Goal: Task Accomplishment & Management: Manage account settings

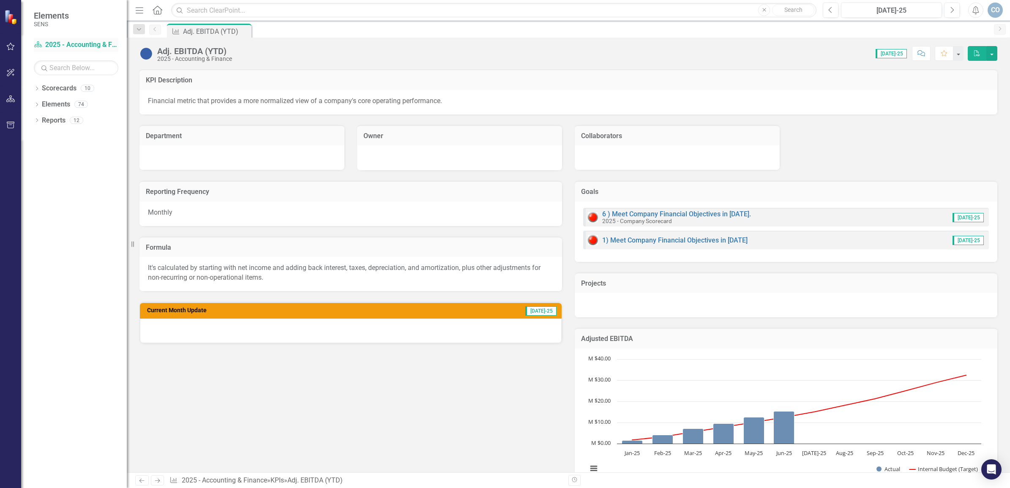
click at [47, 45] on link "Scorecard 2025 - Accounting & Finance" at bounding box center [76, 45] width 85 height 10
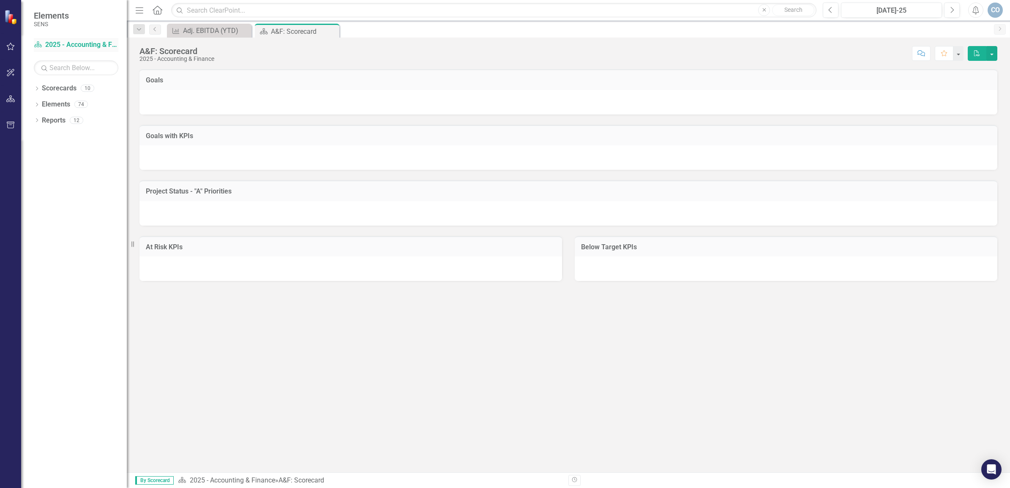
click at [37, 44] on icon "Scorecard" at bounding box center [38, 44] width 8 height 7
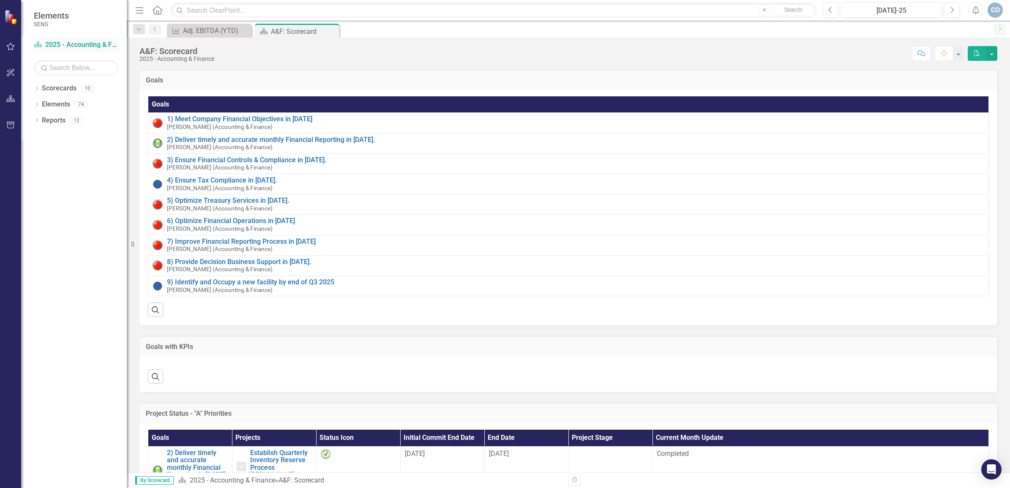
click at [37, 44] on icon "Scorecard" at bounding box center [38, 44] width 8 height 7
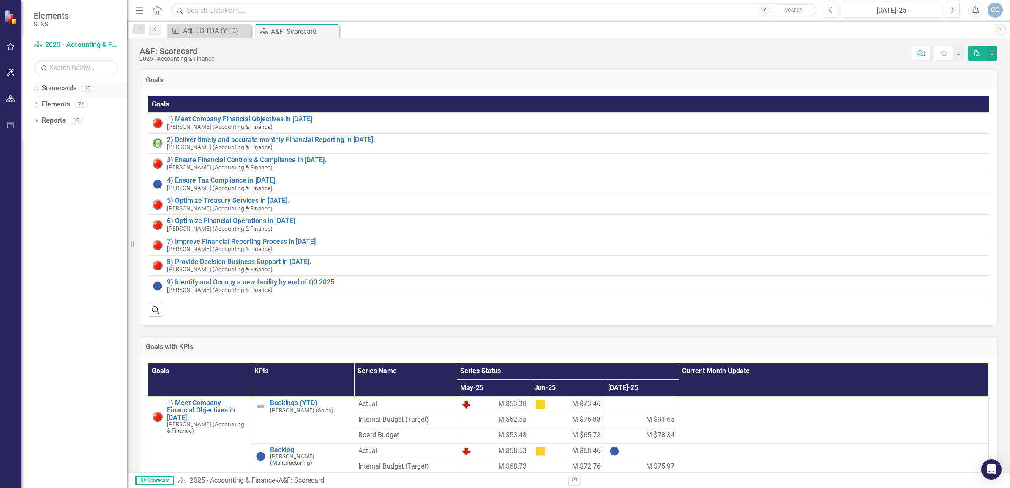
click at [37, 88] on icon at bounding box center [37, 89] width 2 height 4
click at [40, 102] on icon "Dropdown" at bounding box center [41, 103] width 6 height 5
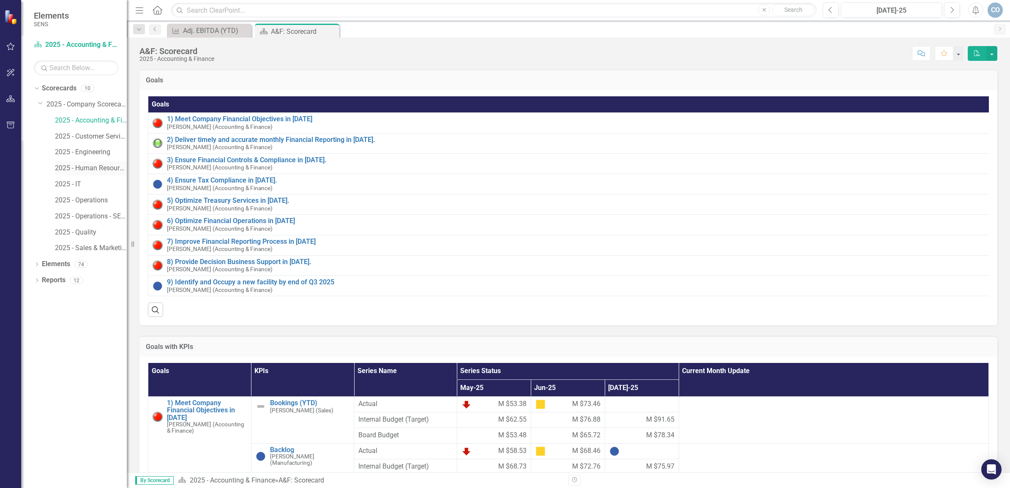
click at [79, 169] on link "2025 - Human Resources" at bounding box center [91, 169] width 72 height 10
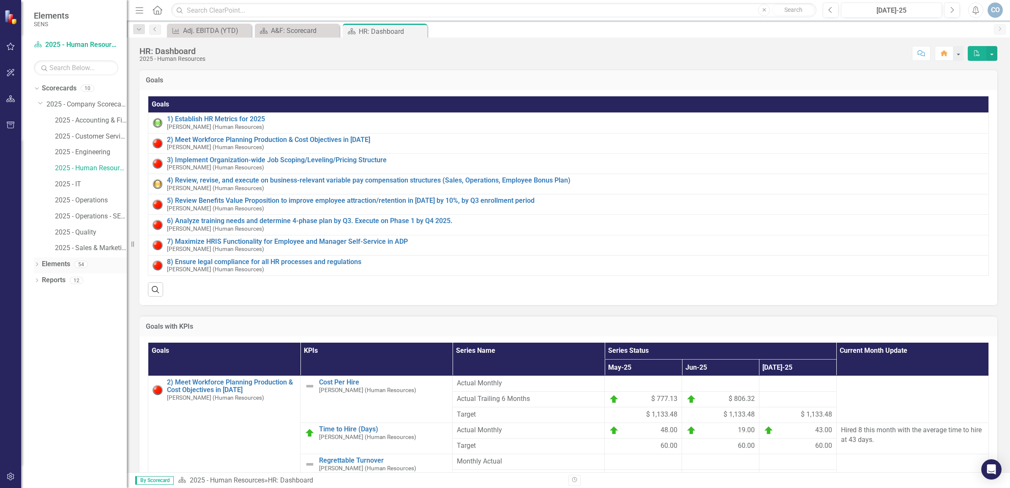
click at [36, 263] on div "Dropdown" at bounding box center [37, 265] width 6 height 7
click at [60, 292] on link "KPI KPIs" at bounding box center [58, 297] width 25 height 10
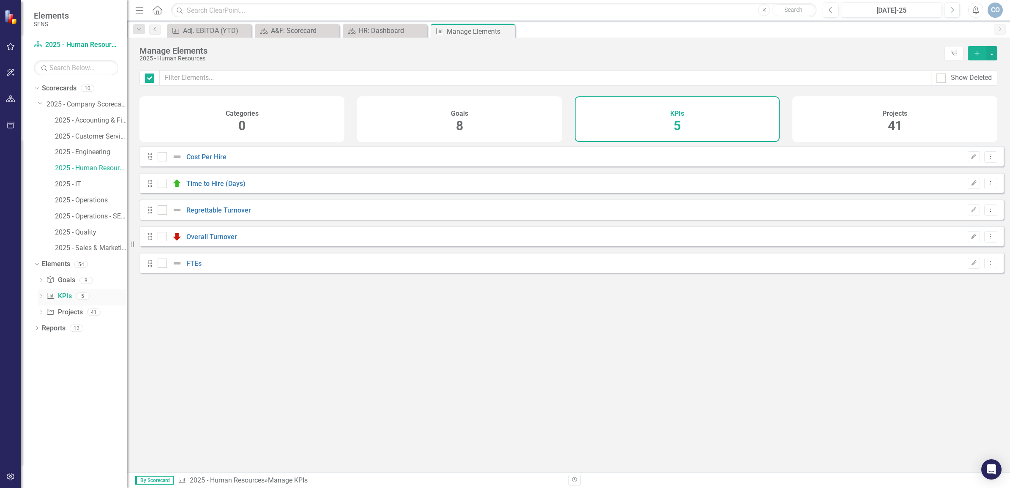
checkbox input "false"
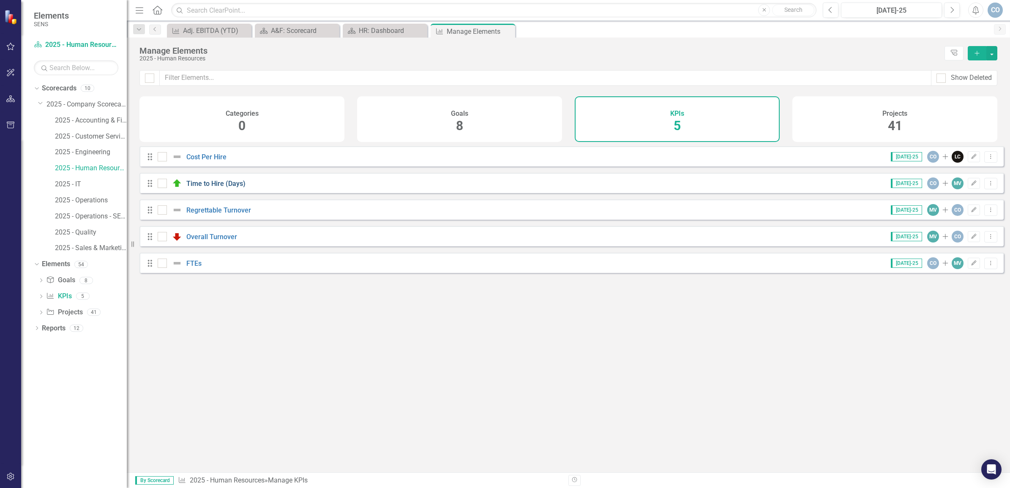
click at [223, 188] on link "Time to Hire (Days)" at bounding box center [215, 184] width 59 height 8
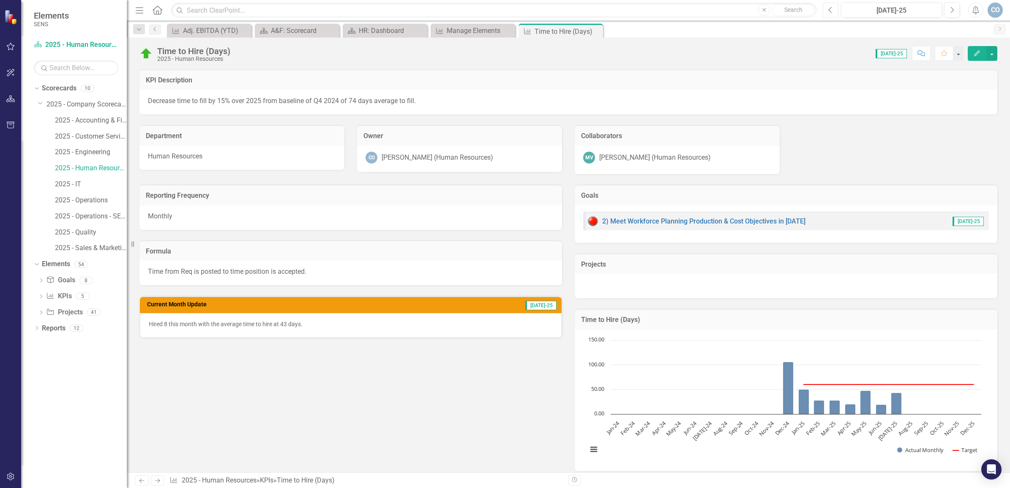
click at [833, 10] on button "Previous" at bounding box center [831, 10] width 16 height 15
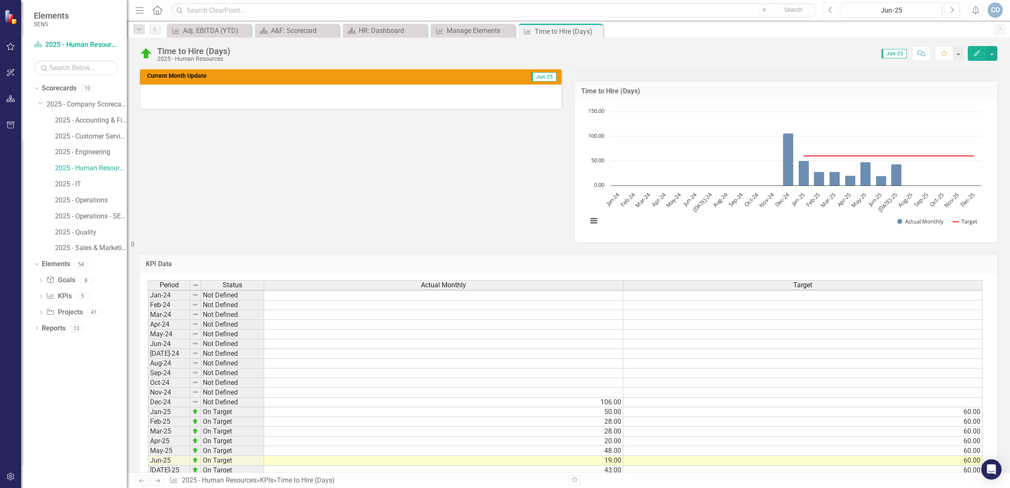
scroll to position [306, 0]
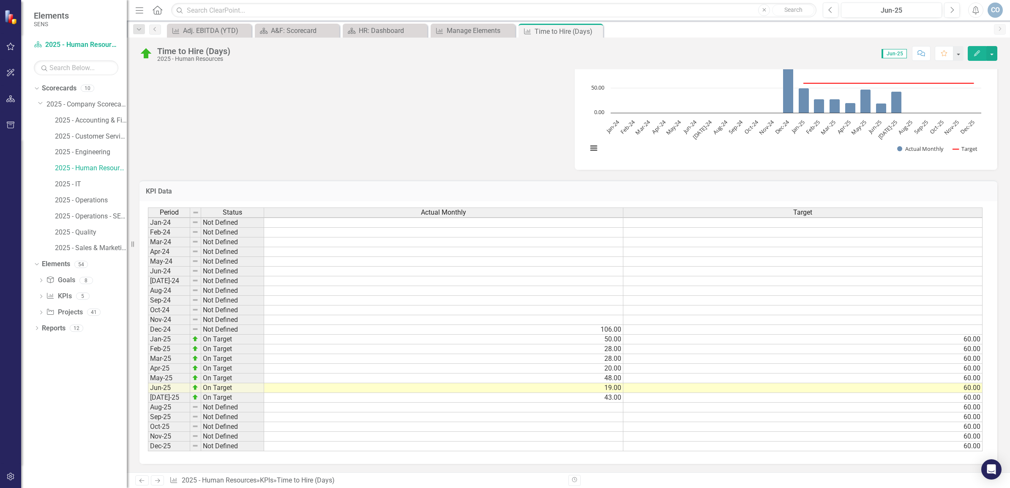
click at [600, 393] on td "43.00" at bounding box center [443, 398] width 359 height 10
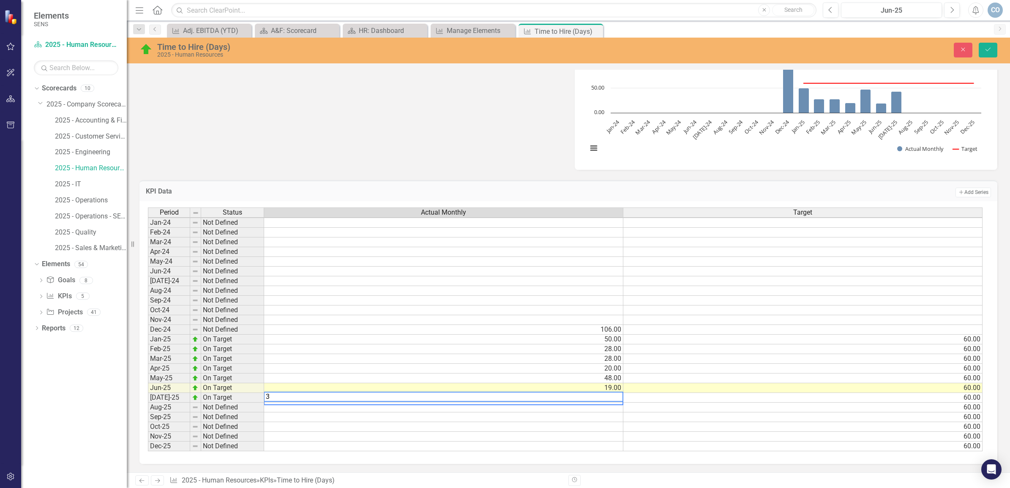
type textarea "36"
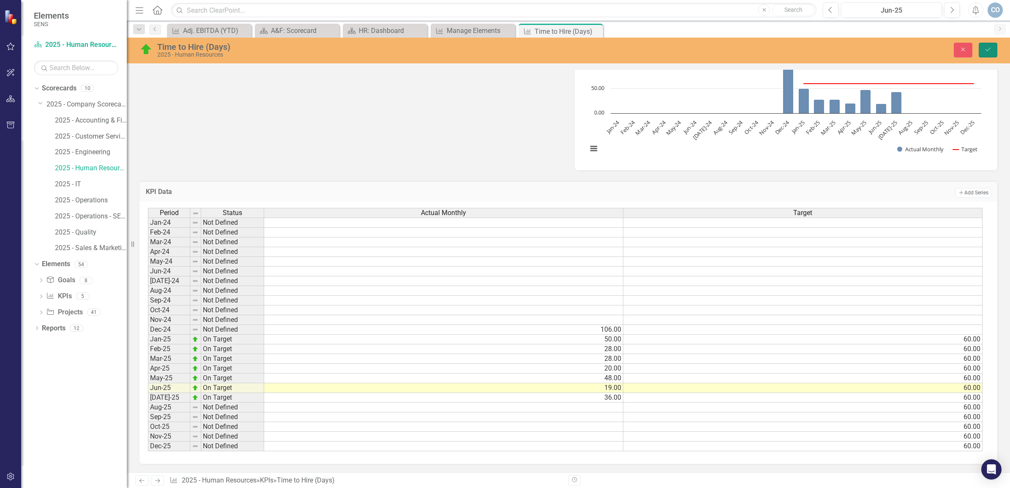
click at [985, 49] on icon "Save" at bounding box center [989, 50] width 8 height 6
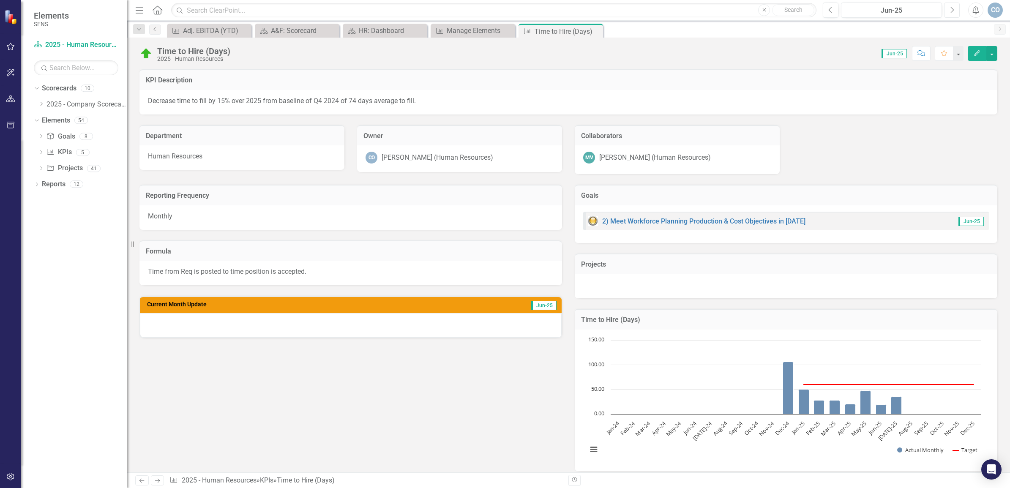
click at [948, 3] on button "Next" at bounding box center [952, 10] width 16 height 15
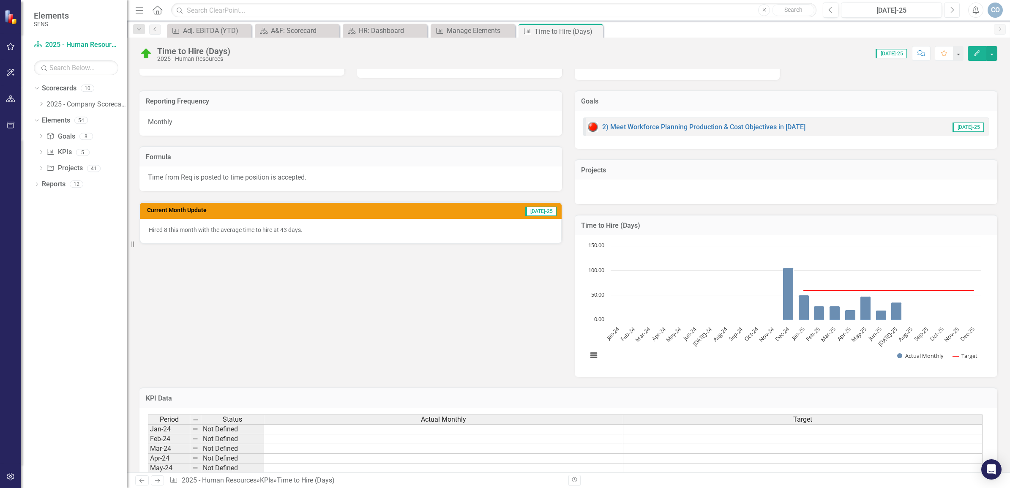
scroll to position [306, 0]
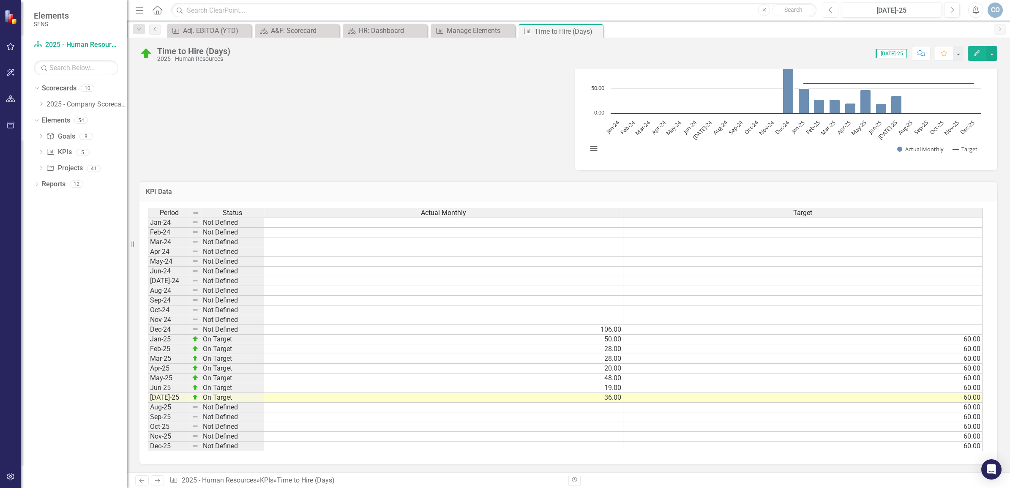
click at [829, 9] on icon "Previous" at bounding box center [831, 10] width 5 height 8
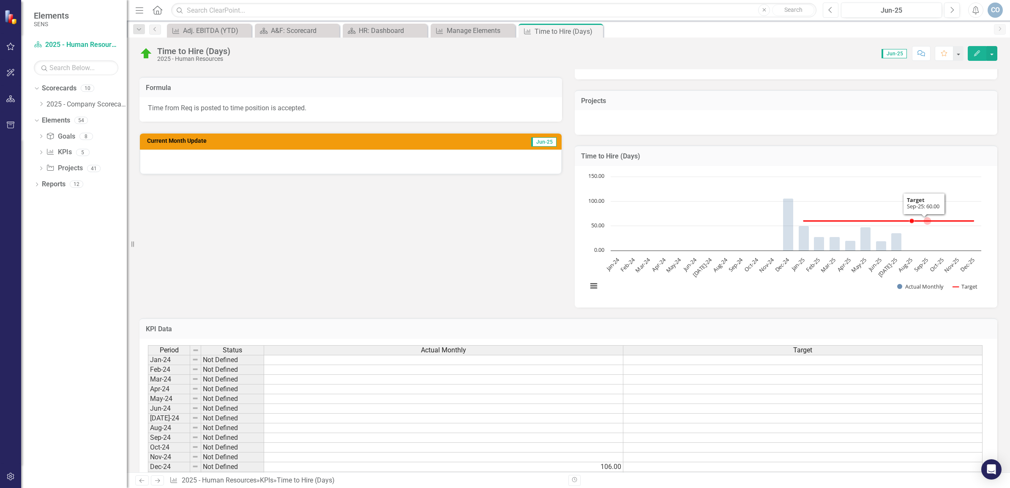
scroll to position [147, 0]
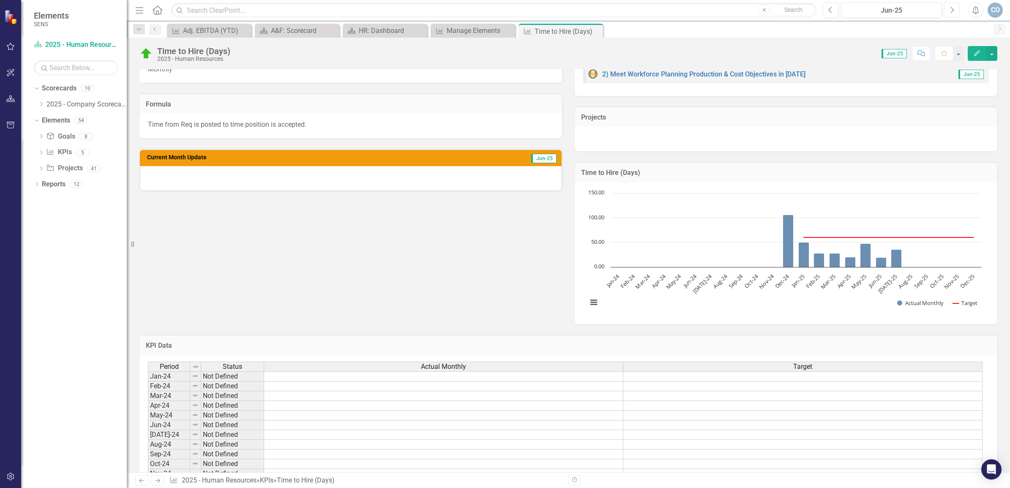
click at [958, 9] on button "Next" at bounding box center [952, 10] width 16 height 15
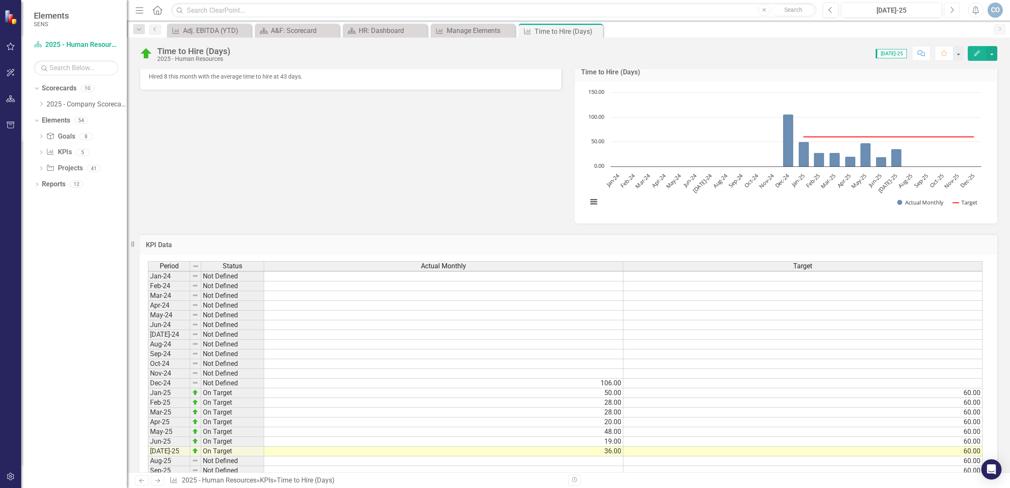
scroll to position [306, 0]
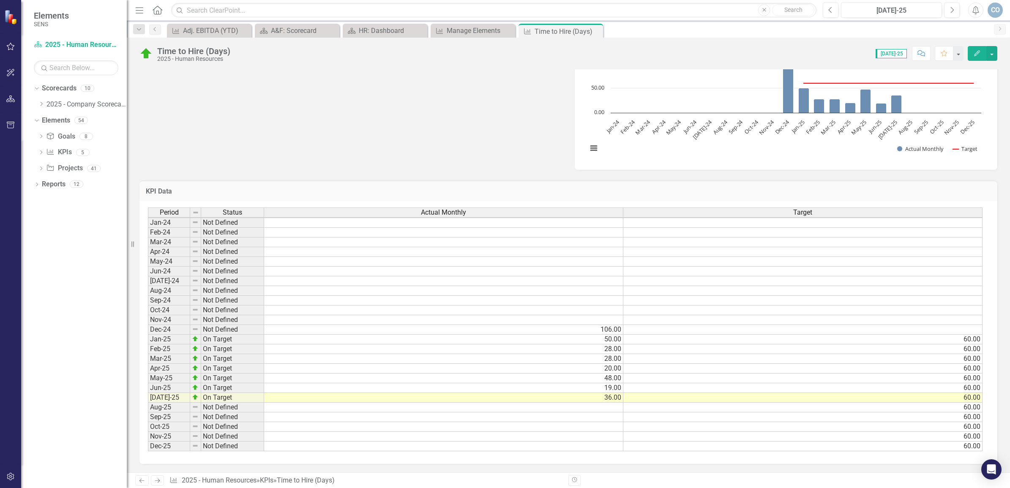
click at [596, 393] on td "36.00" at bounding box center [443, 398] width 359 height 10
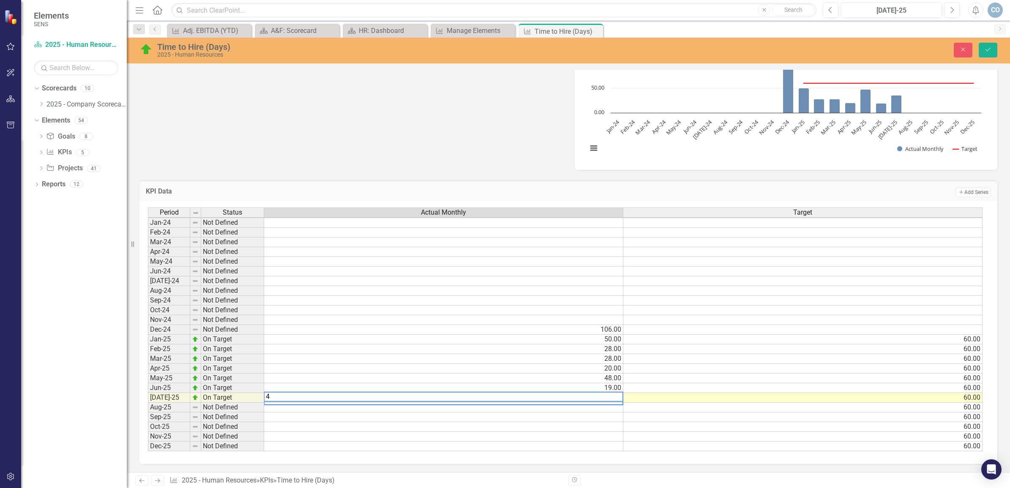
type textarea "43"
click at [983, 47] on button "Save" at bounding box center [988, 50] width 19 height 15
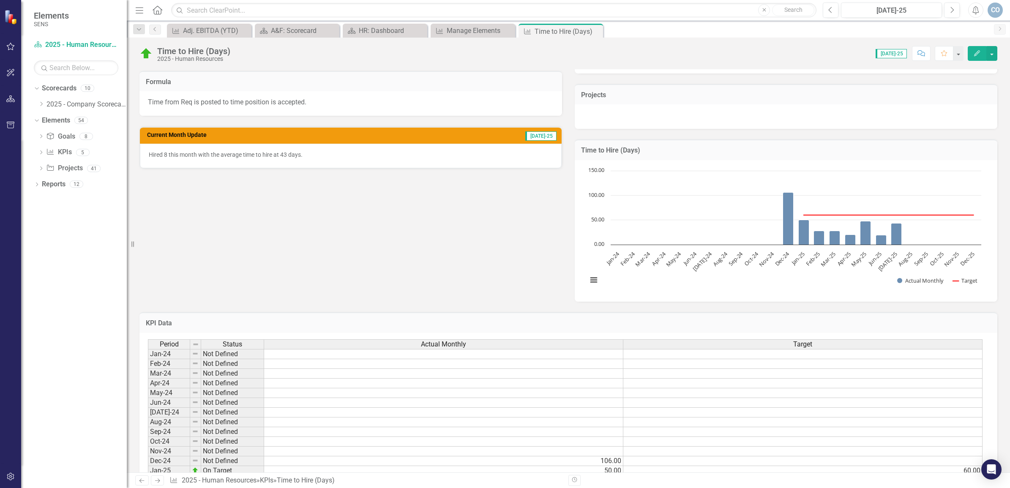
scroll to position [94, 0]
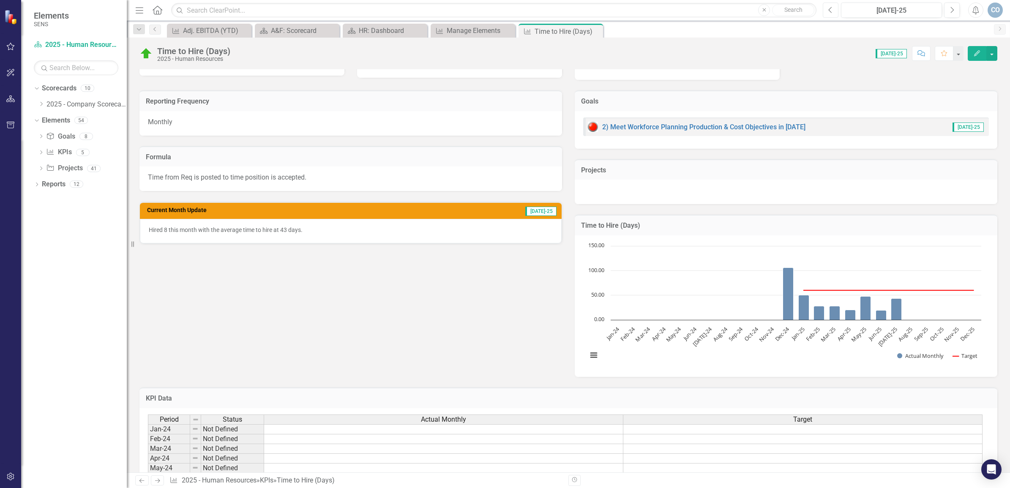
click at [836, 11] on button "Previous" at bounding box center [831, 10] width 16 height 15
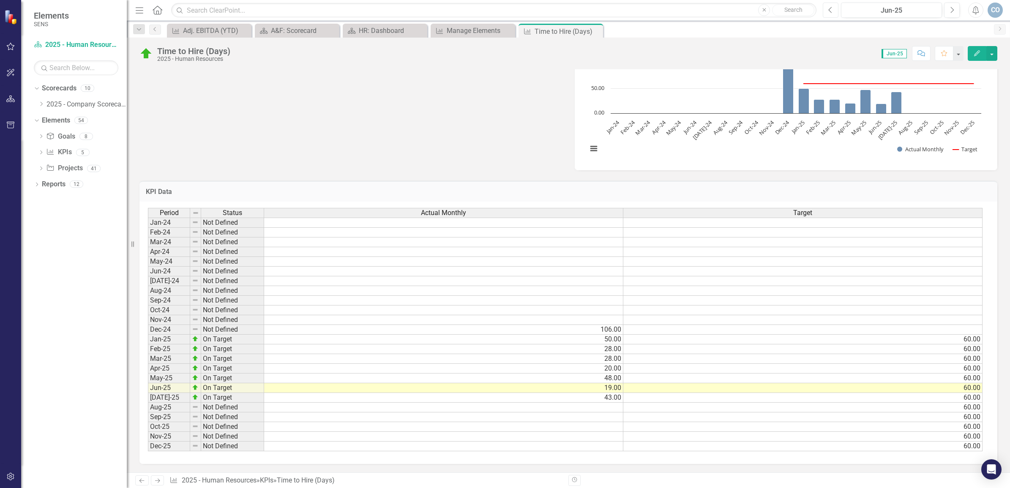
scroll to position [306, 0]
click at [612, 383] on td "19.00" at bounding box center [443, 388] width 359 height 10
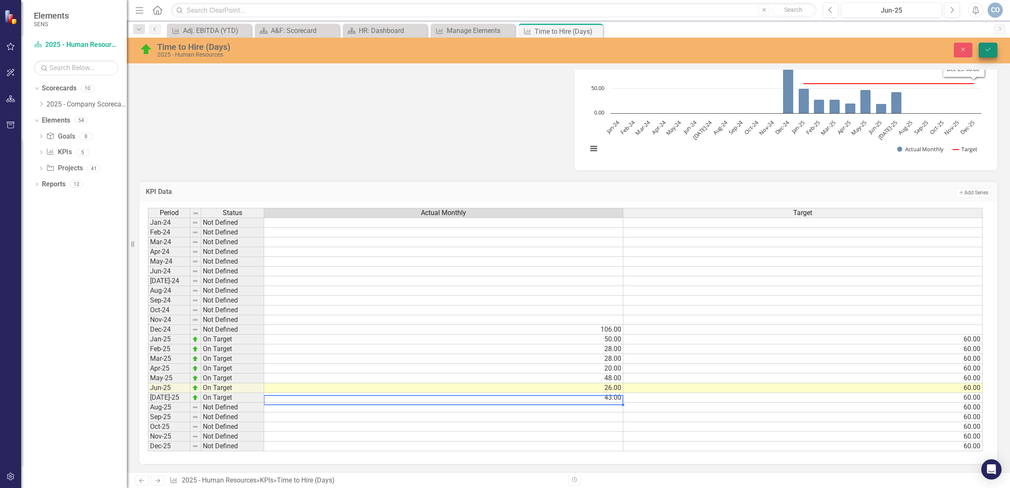
type textarea "43"
click at [991, 51] on icon "Save" at bounding box center [989, 50] width 8 height 6
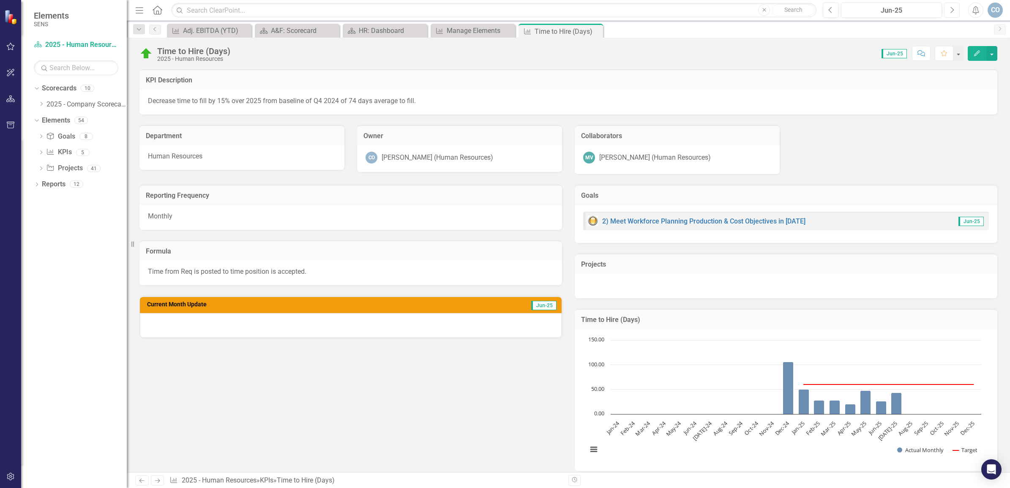
click at [946, 7] on button "Next" at bounding box center [952, 10] width 16 height 15
click at [829, 10] on icon "Previous" at bounding box center [831, 10] width 5 height 8
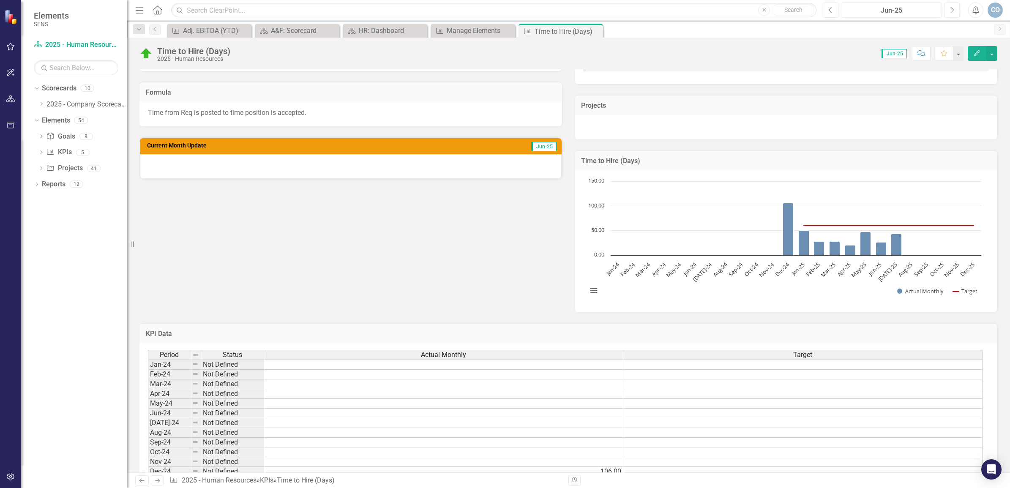
scroll to position [53, 0]
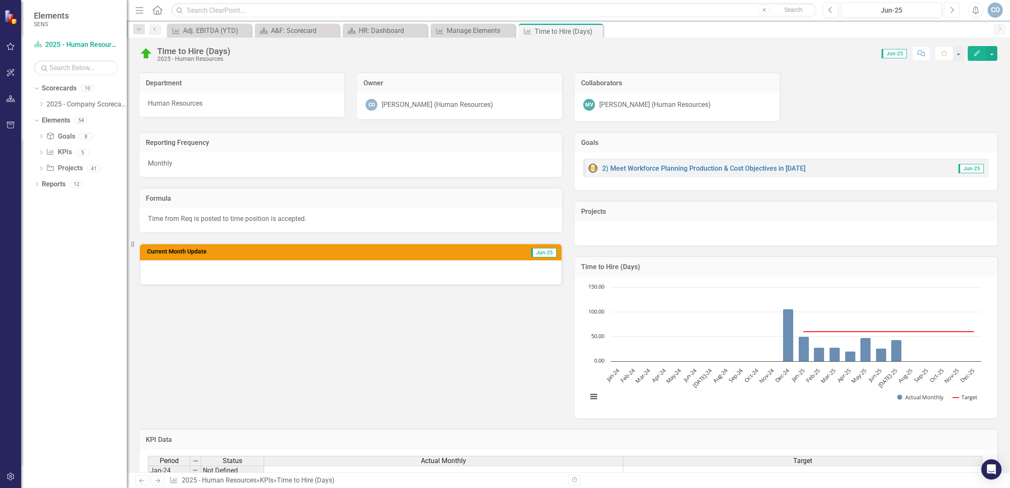
click at [950, 8] on icon "Next" at bounding box center [952, 10] width 5 height 8
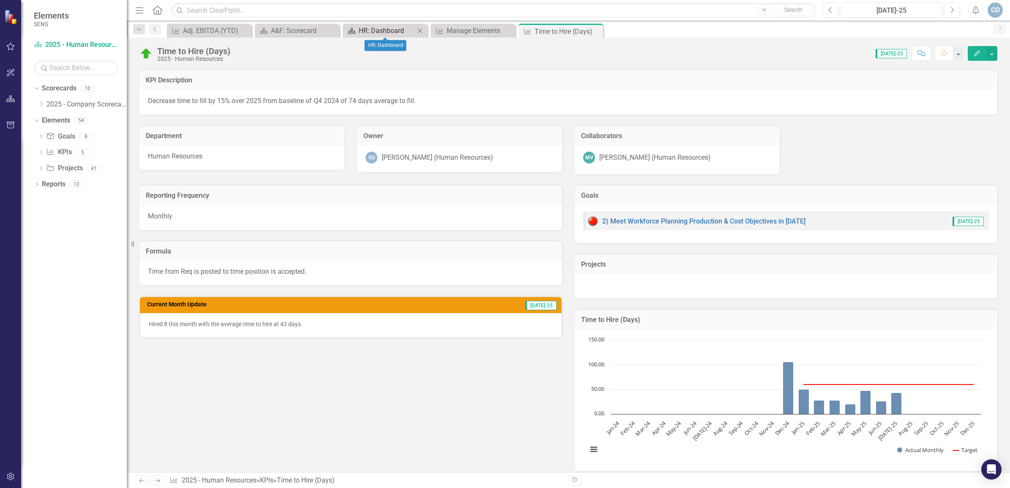
click at [383, 30] on div "HR: Dashboard" at bounding box center [387, 30] width 56 height 11
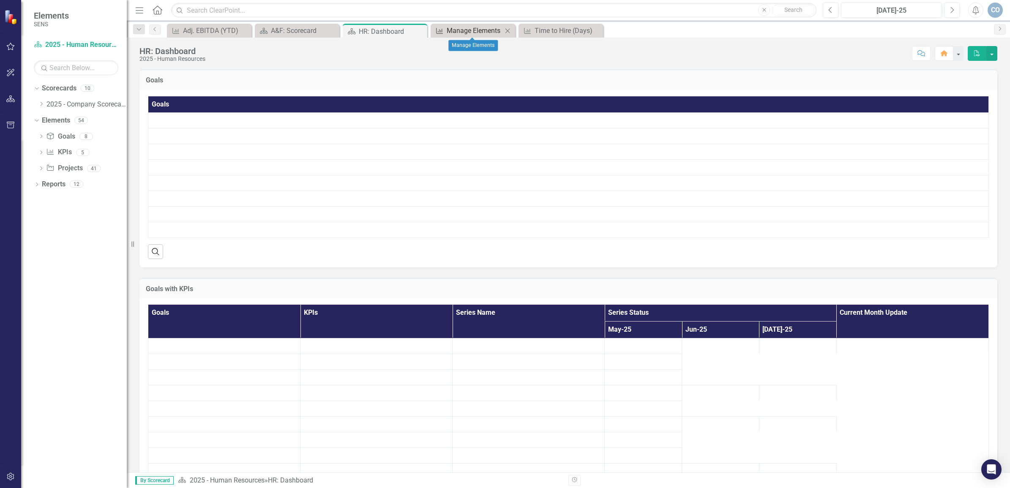
click at [468, 30] on div "Manage Elements" at bounding box center [475, 30] width 56 height 11
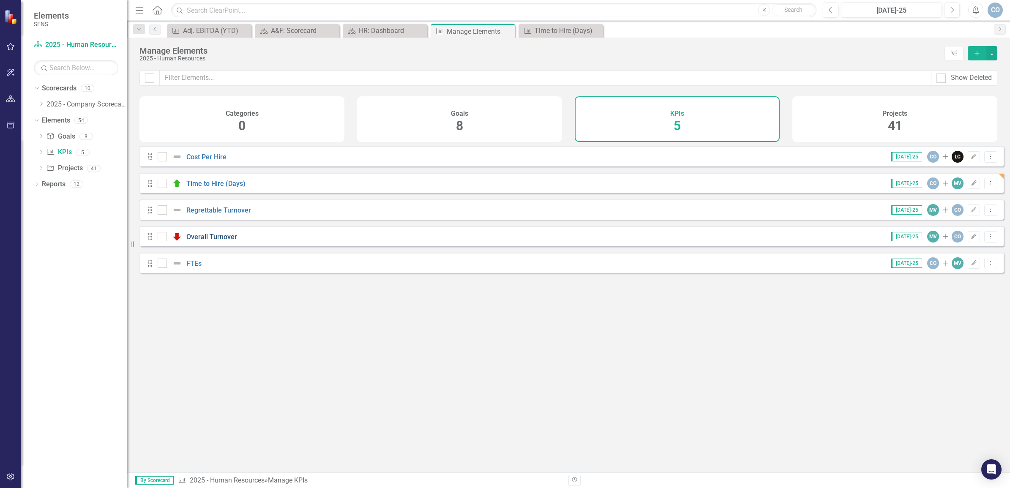
click at [223, 241] on link "Overall Turnover" at bounding box center [211, 237] width 51 height 8
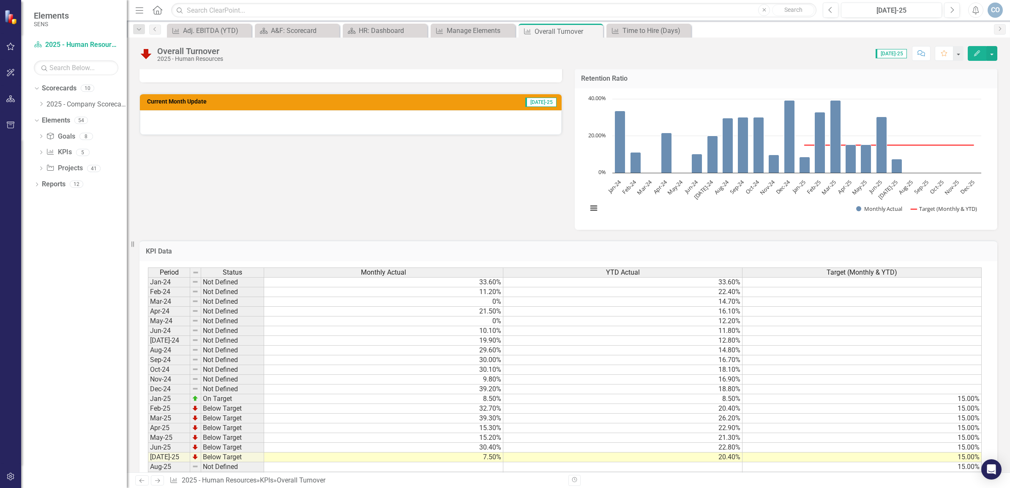
scroll to position [328, 0]
